Goal: Transaction & Acquisition: Purchase product/service

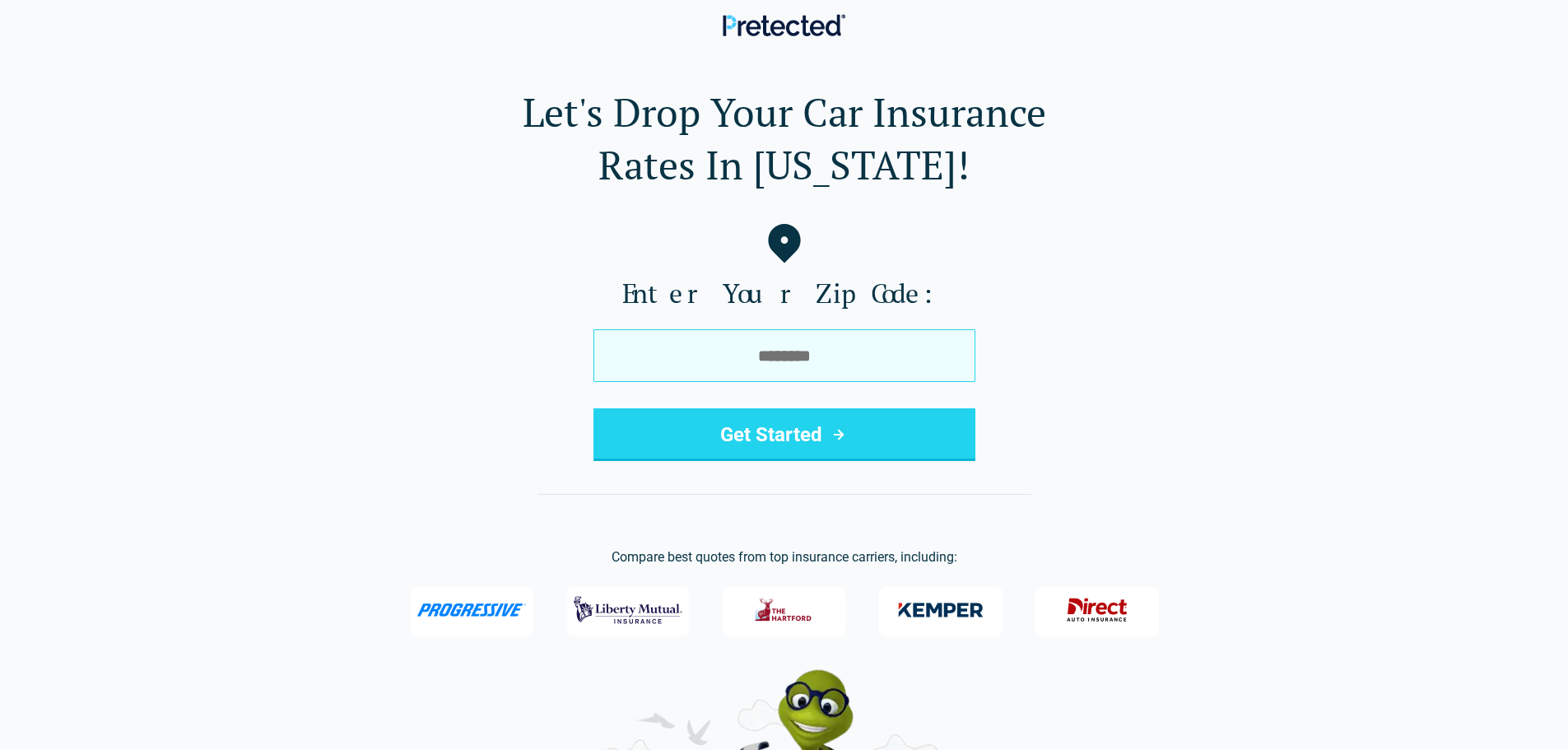
click at [757, 353] on input "tel" at bounding box center [784, 355] width 382 height 53
type input "*****"
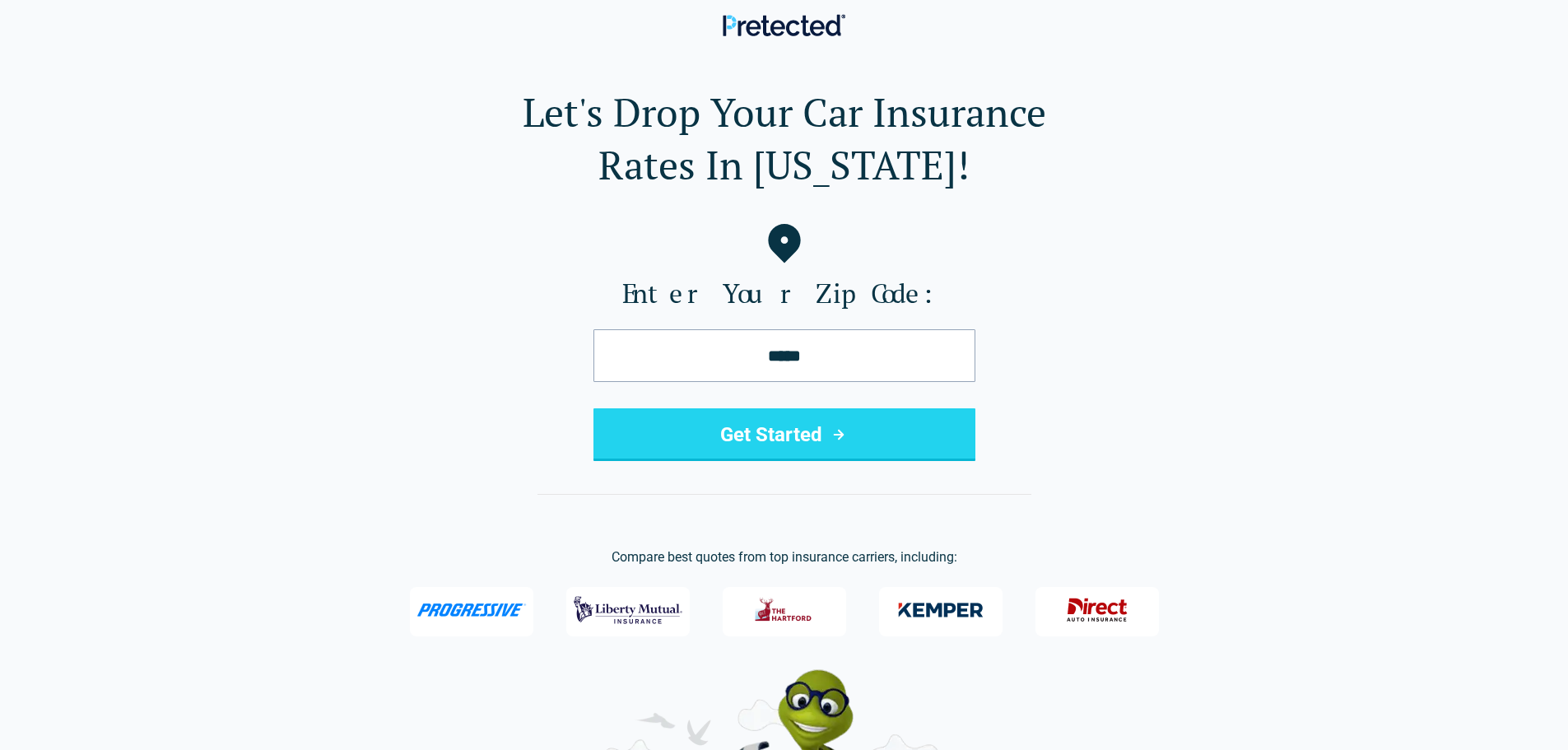
click at [791, 435] on button "Get Started" at bounding box center [784, 435] width 382 height 53
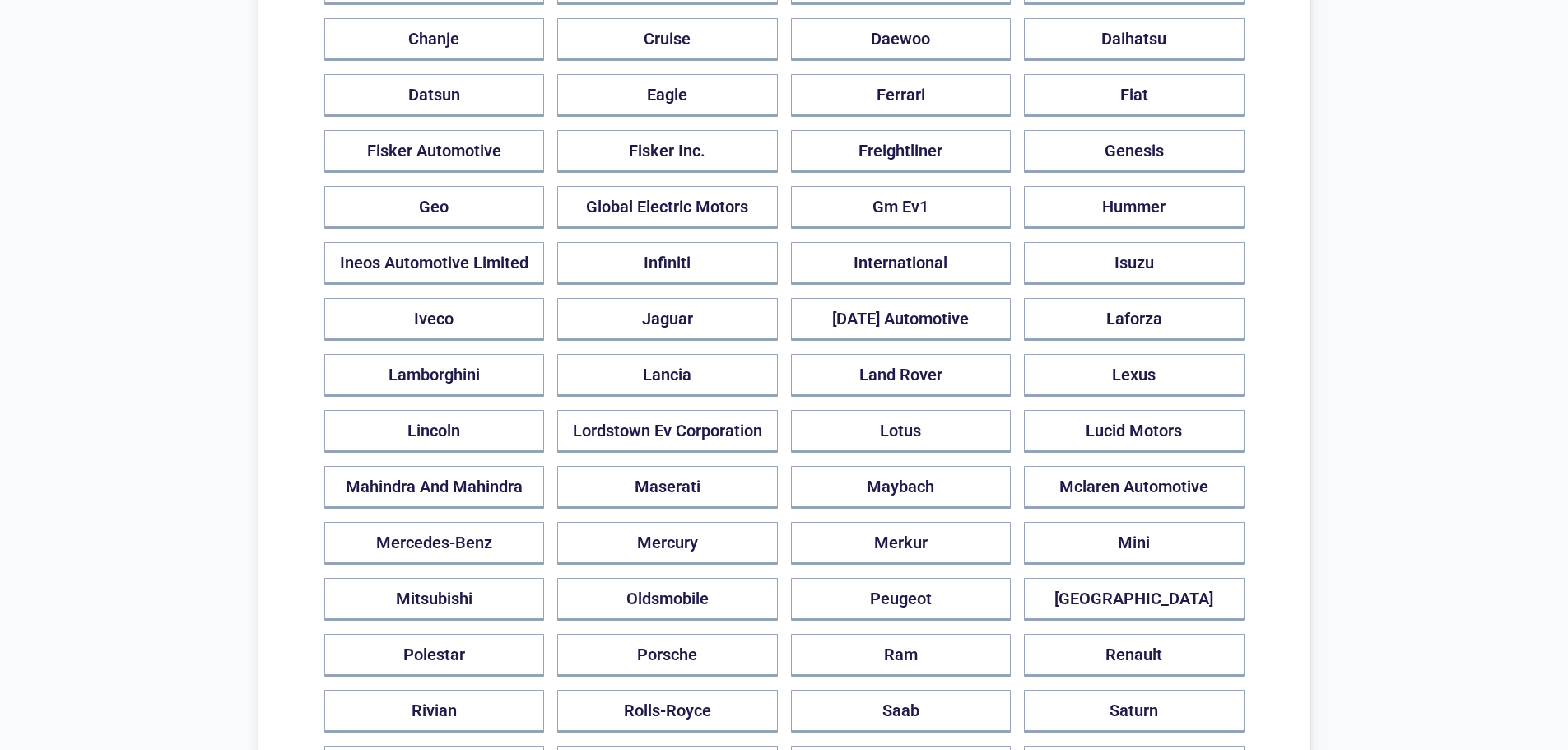
scroll to position [906, 0]
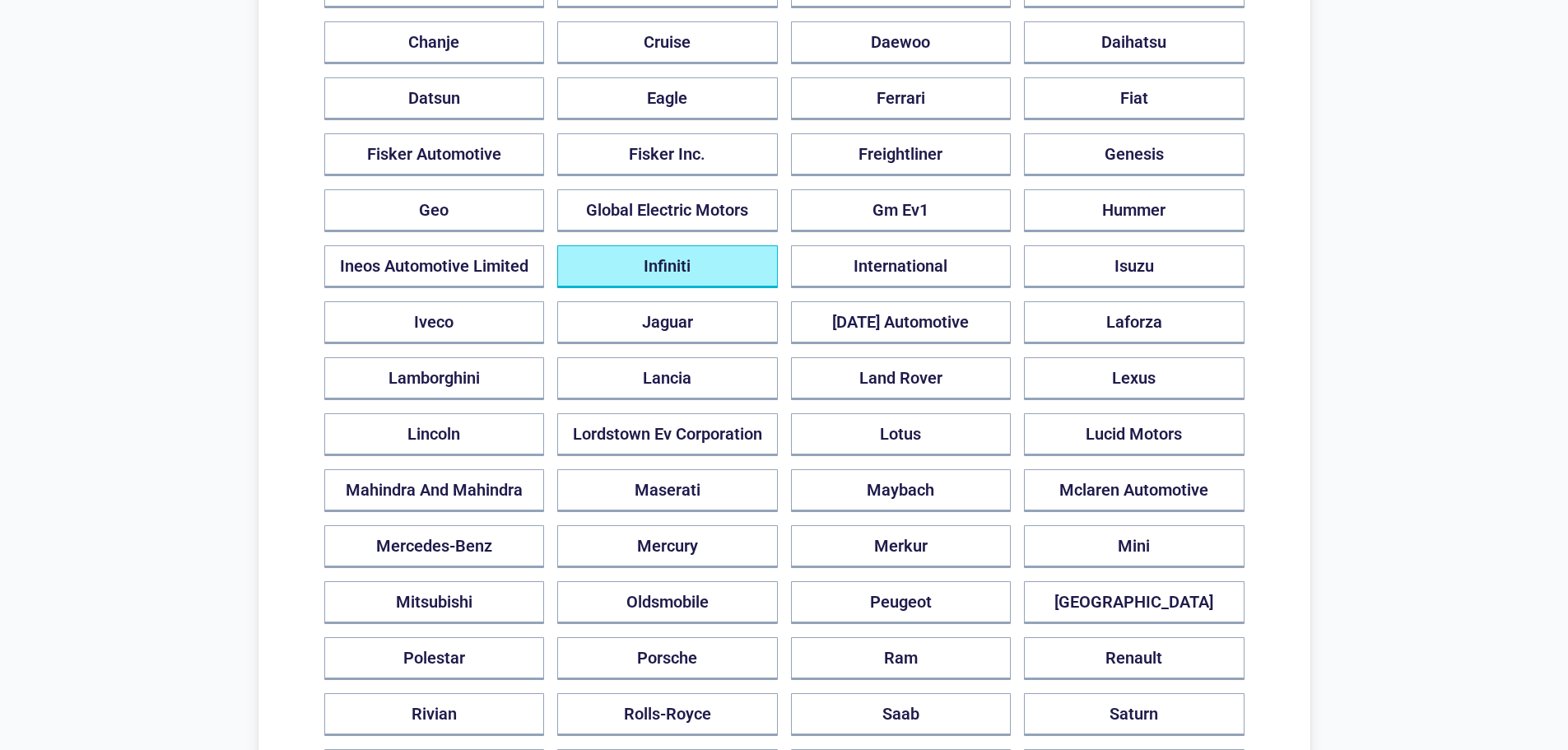
click at [688, 245] on button "Infiniti" at bounding box center [667, 266] width 220 height 43
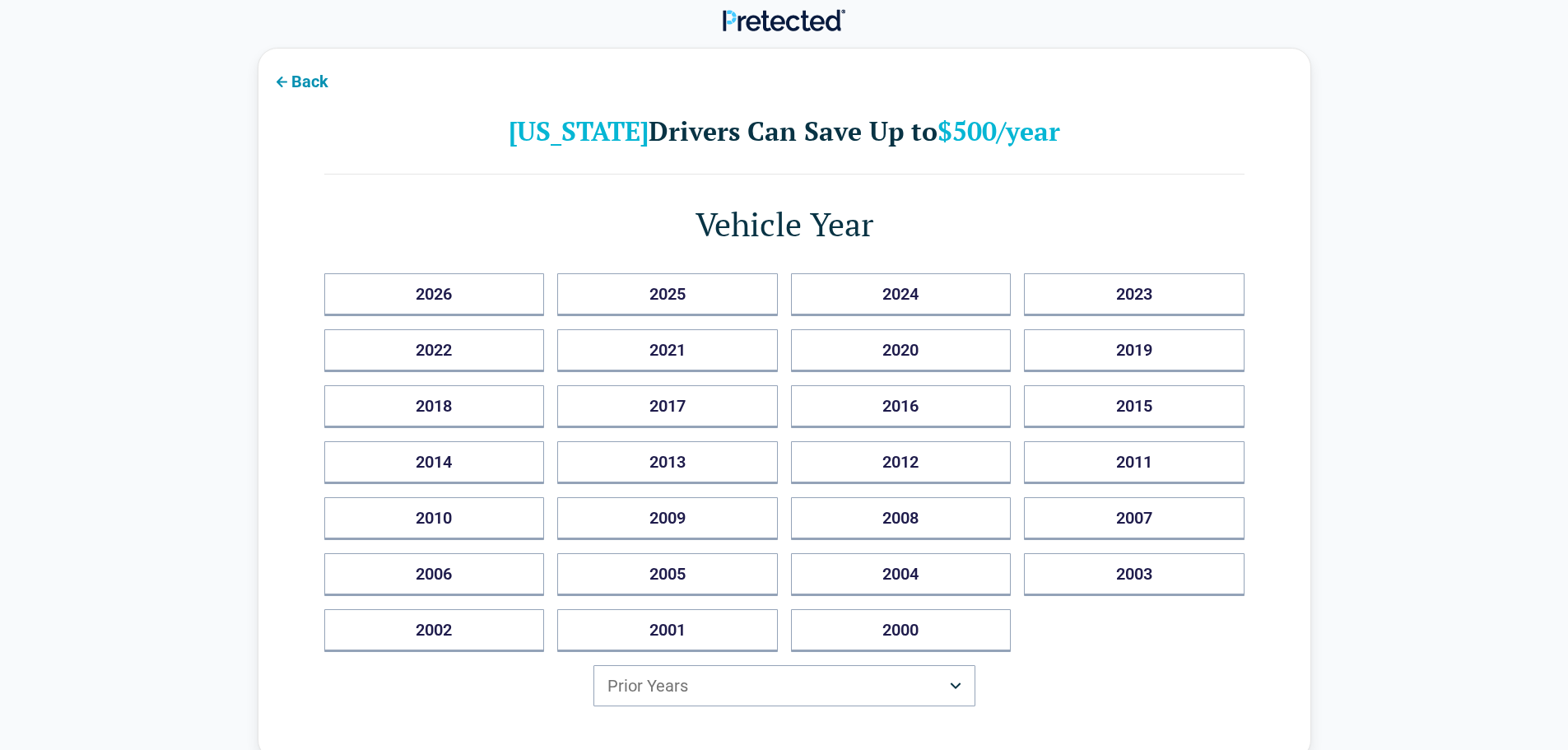
scroll to position [0, 0]
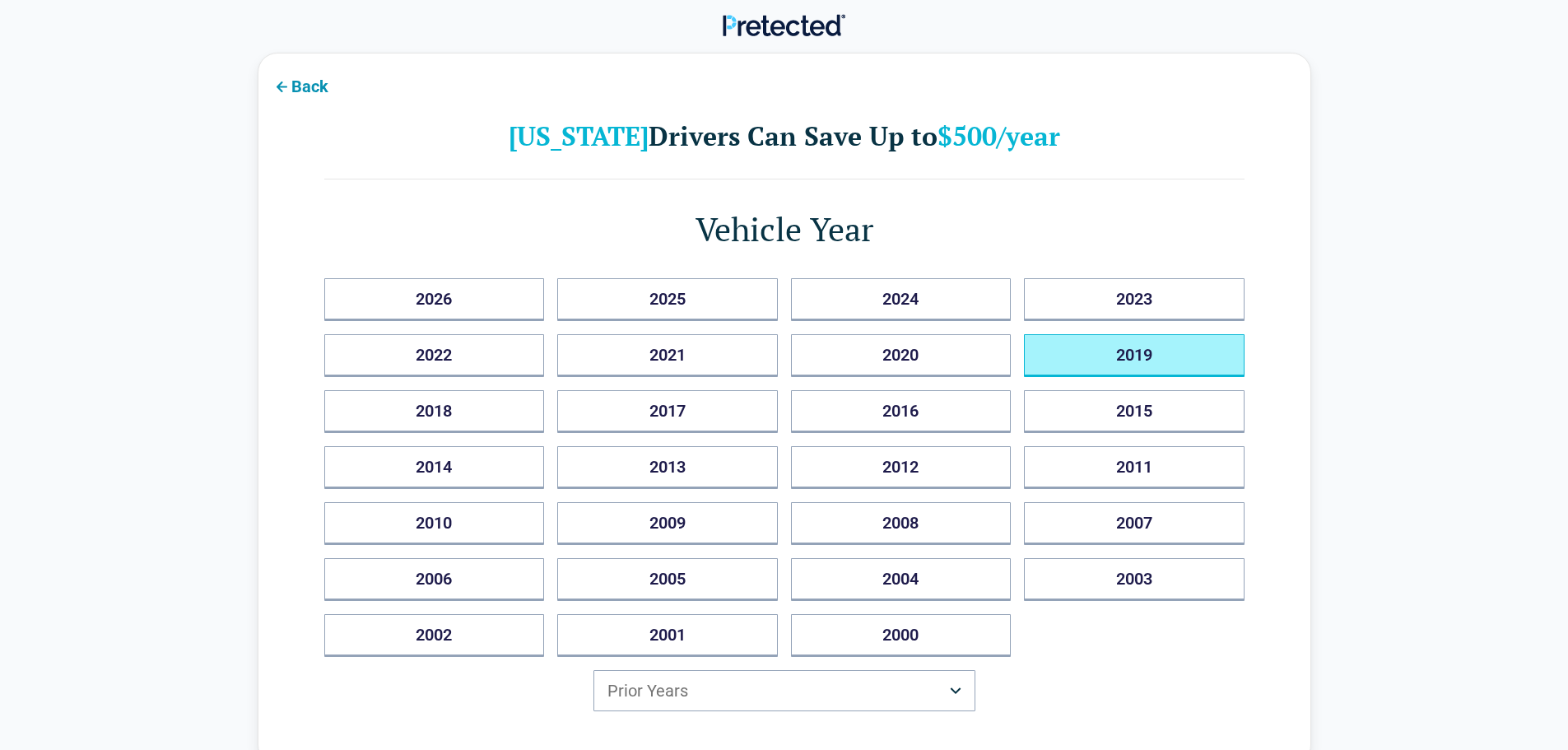
click at [1116, 362] on button "2019" at bounding box center [1134, 355] width 220 height 43
